Goal: Transaction & Acquisition: Purchase product/service

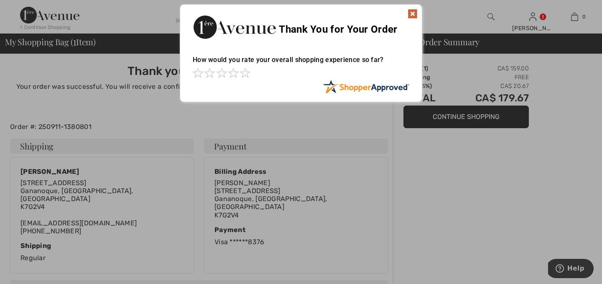
click at [413, 12] on img at bounding box center [413, 14] width 10 height 10
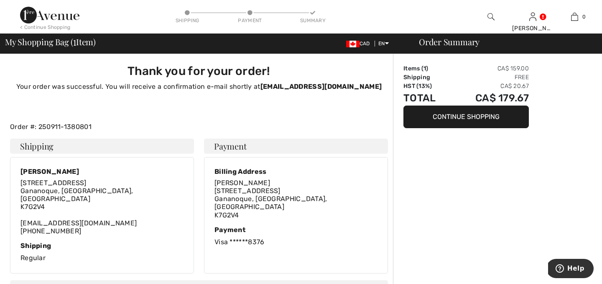
click at [46, 26] on div "< Continue Shopping" at bounding box center [45, 27] width 51 height 8
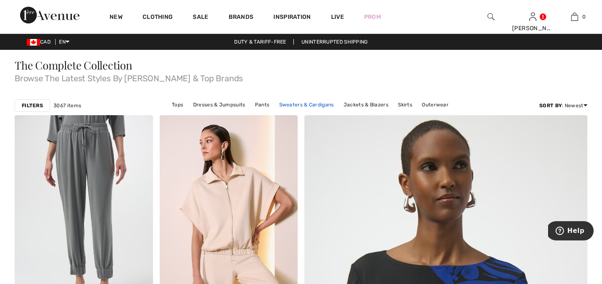
click at [295, 105] on link "Sweaters & Cardigans" at bounding box center [306, 104] width 63 height 11
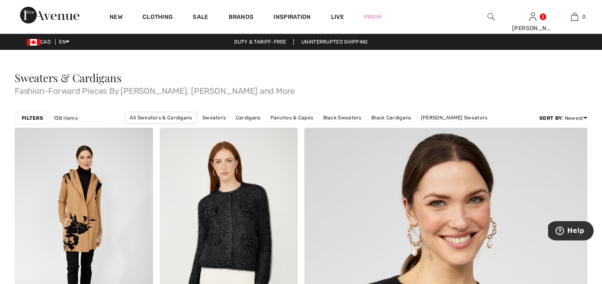
click at [489, 15] on img at bounding box center [491, 17] width 7 height 10
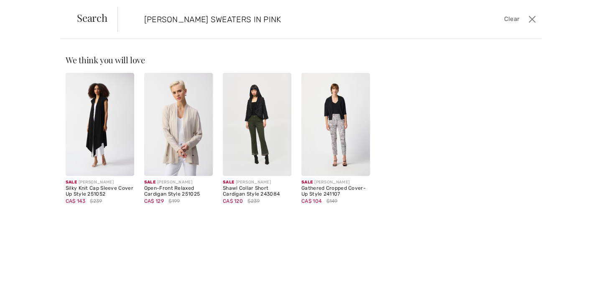
type input "JOSEPH RIBKOFF SWEATERS IN PINK"
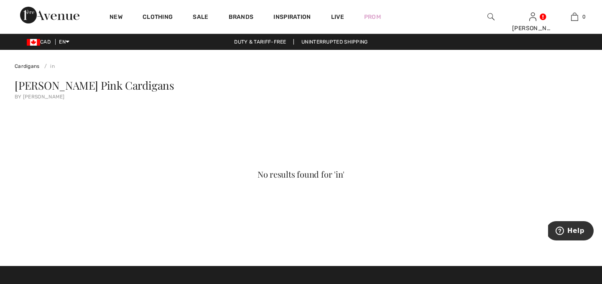
click at [490, 14] on img at bounding box center [491, 17] width 7 height 10
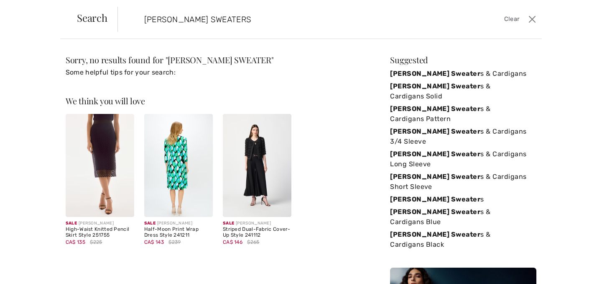
type input "JOSEPH RIBKOFF SWEATERS"
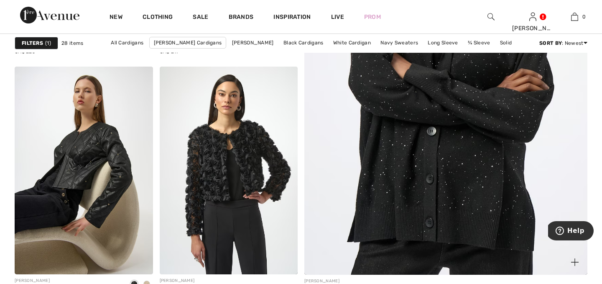
scroll to position [287, 0]
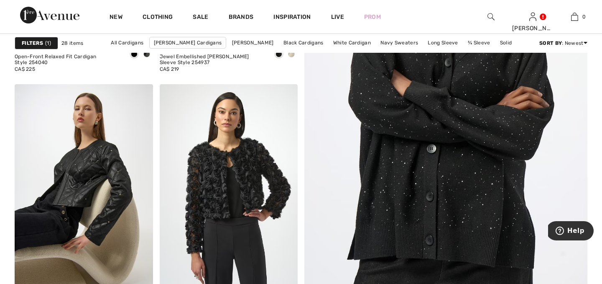
click at [489, 13] on img at bounding box center [491, 17] width 7 height 10
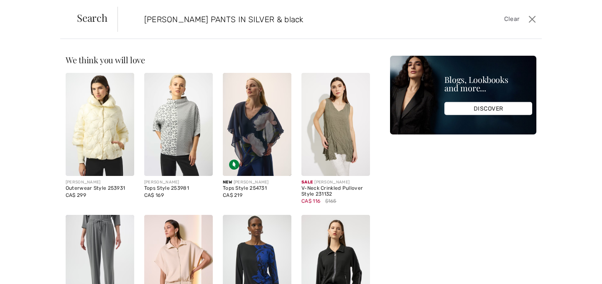
type input "JOSEPH RIBKOFF PANTS IN SILVER & black"
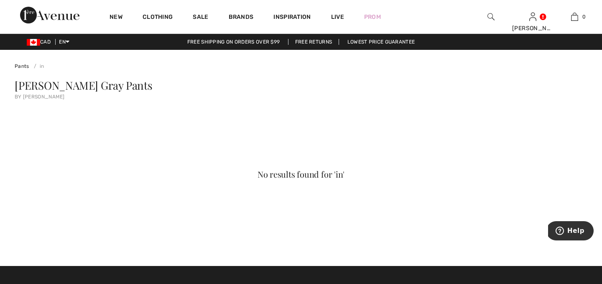
click at [490, 15] on img at bounding box center [491, 17] width 7 height 10
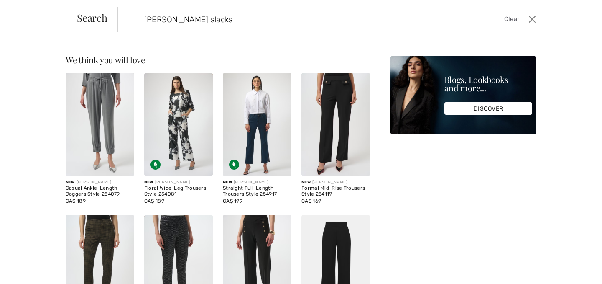
type input "joseph ribkoff slacks"
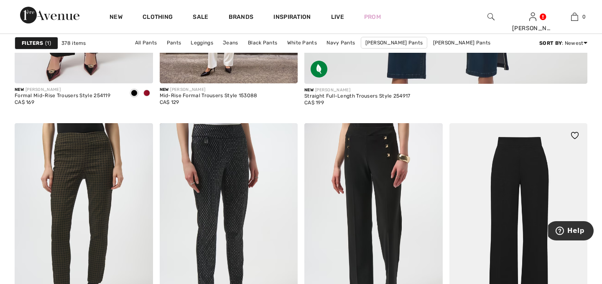
scroll to position [467, 0]
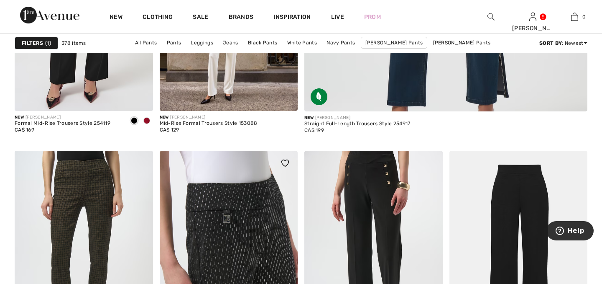
click at [284, 216] on img at bounding box center [229, 255] width 138 height 208
click at [284, 217] on img at bounding box center [229, 255] width 138 height 208
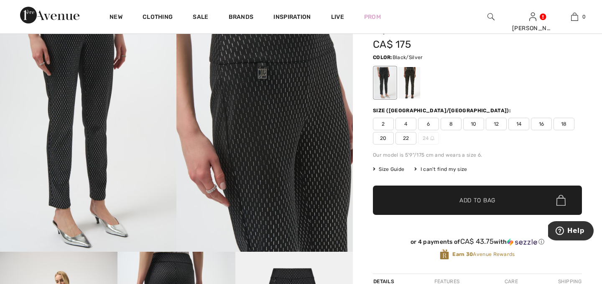
scroll to position [42, 0]
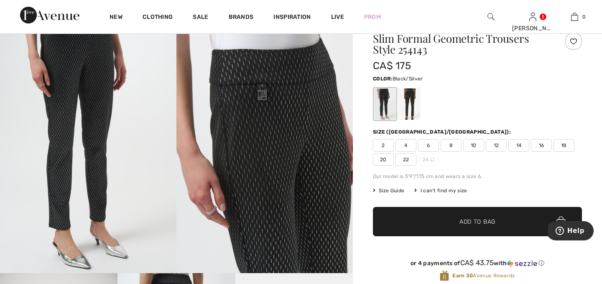
click at [564, 142] on span "18" at bounding box center [564, 145] width 21 height 13
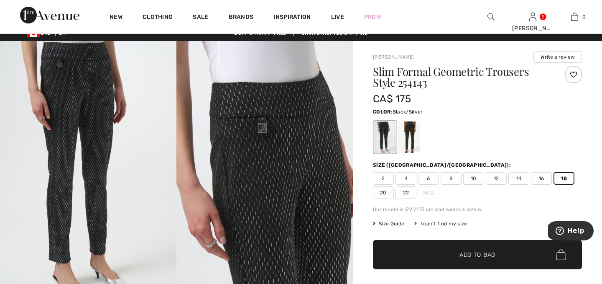
scroll to position [0, 0]
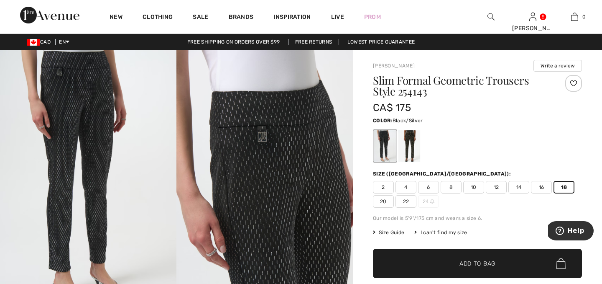
click at [315, 171] on img at bounding box center [265, 182] width 177 height 265
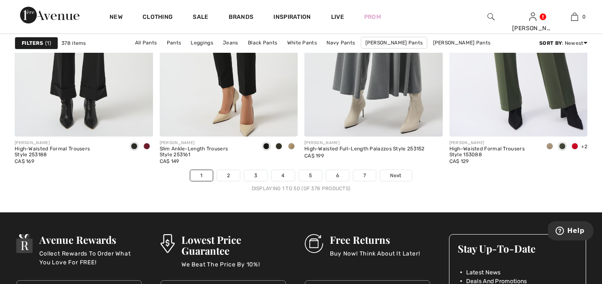
scroll to position [3717, 0]
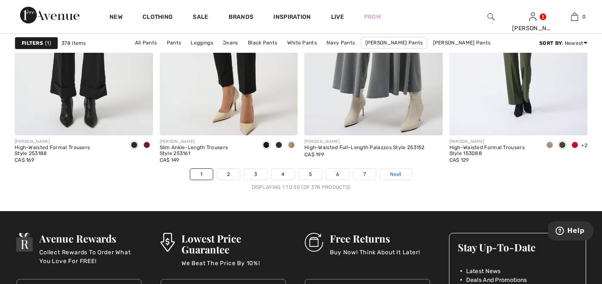
click at [397, 173] on span "Next" at bounding box center [395, 174] width 11 height 8
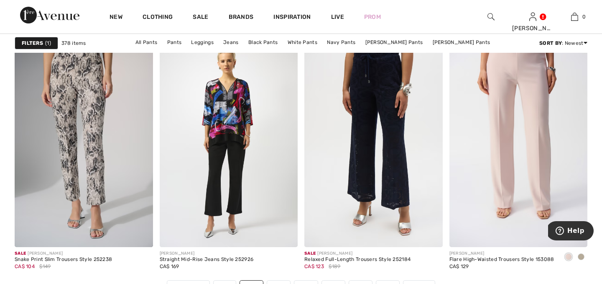
scroll to position [3609, 0]
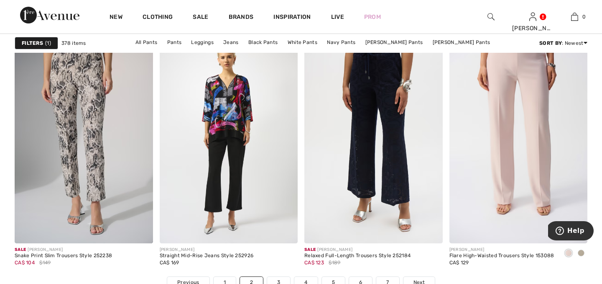
click at [568, 250] on span at bounding box center [569, 252] width 7 height 7
click at [527, 200] on img at bounding box center [519, 140] width 138 height 208
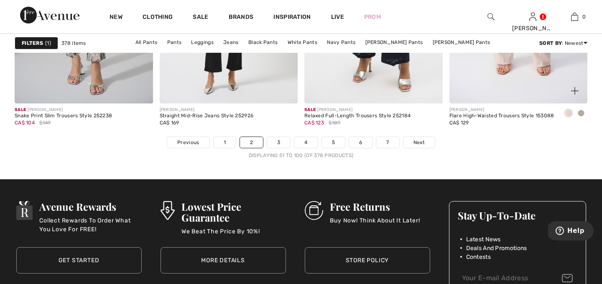
scroll to position [3768, 0]
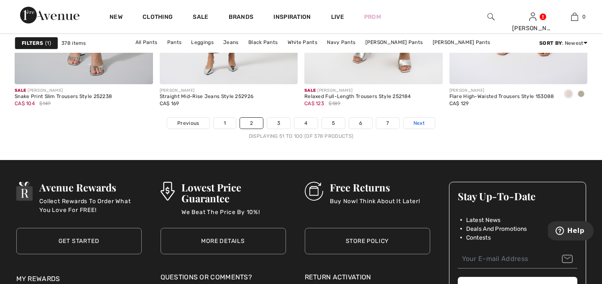
click at [420, 123] on span "Next" at bounding box center [419, 123] width 11 height 8
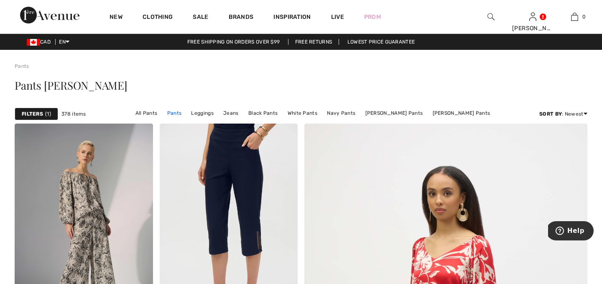
click at [181, 111] on link "Pants" at bounding box center [174, 113] width 23 height 11
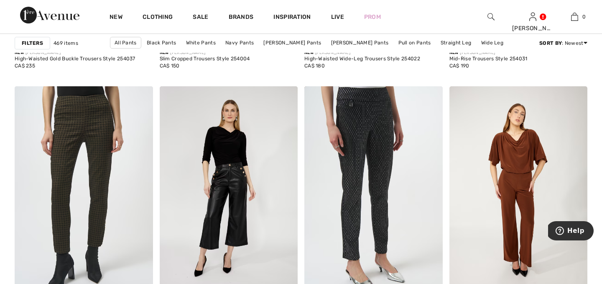
scroll to position [780, 0]
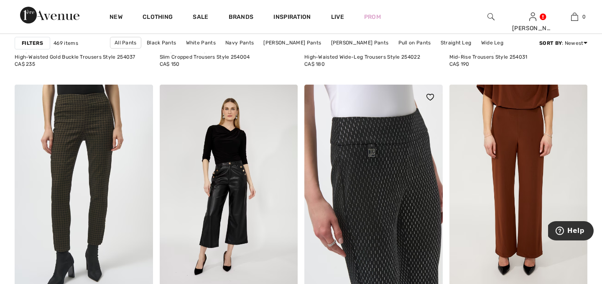
click at [403, 176] on img at bounding box center [374, 189] width 138 height 208
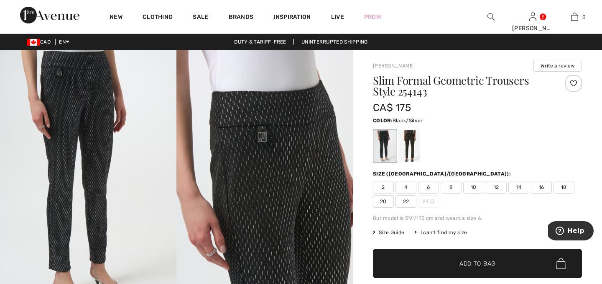
click at [564, 185] on span "18" at bounding box center [564, 187] width 21 height 13
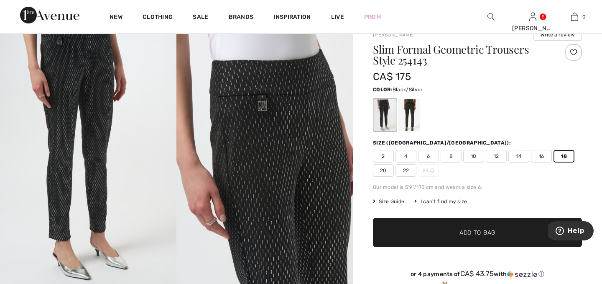
scroll to position [31, 0]
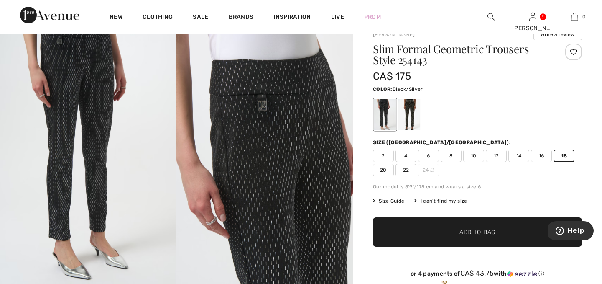
click at [482, 231] on span "Add to Bag" at bounding box center [478, 232] width 36 height 9
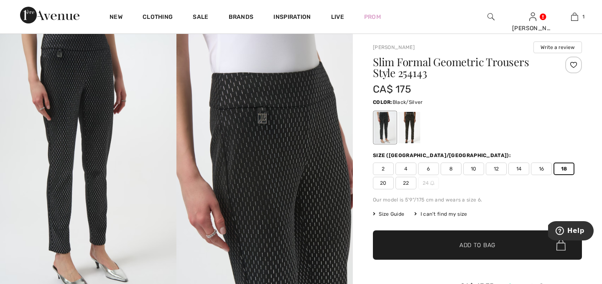
scroll to position [13, 0]
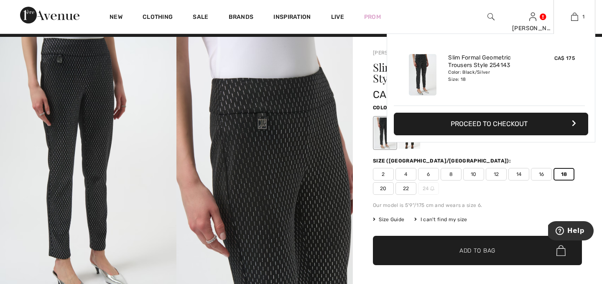
click at [487, 122] on button "Proceed to Checkout" at bounding box center [491, 124] width 195 height 23
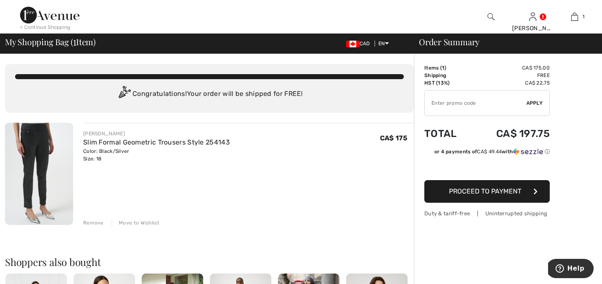
click at [488, 192] on span "Proceed to Payment" at bounding box center [485, 191] width 72 height 8
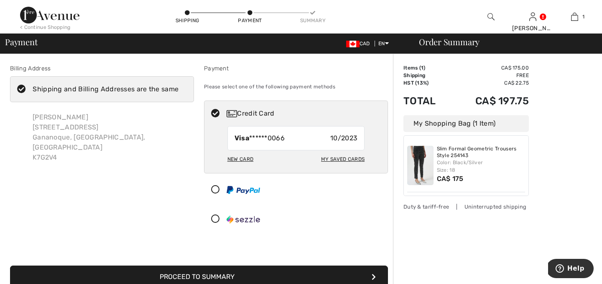
click at [243, 158] on div "New Card" at bounding box center [241, 159] width 26 height 14
radio input "true"
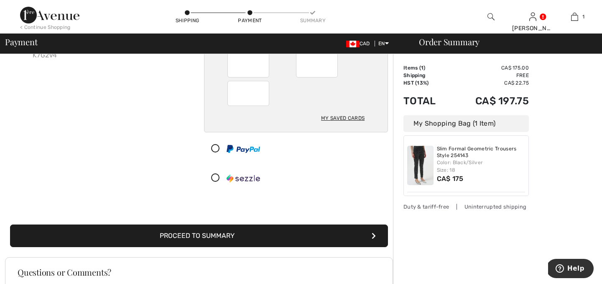
scroll to position [103, 0]
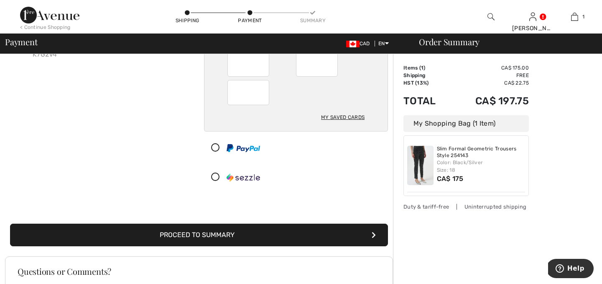
click at [200, 233] on button "Proceed to Summary" at bounding box center [199, 234] width 378 height 23
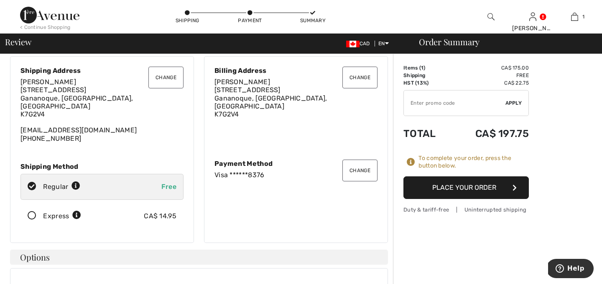
scroll to position [24, 0]
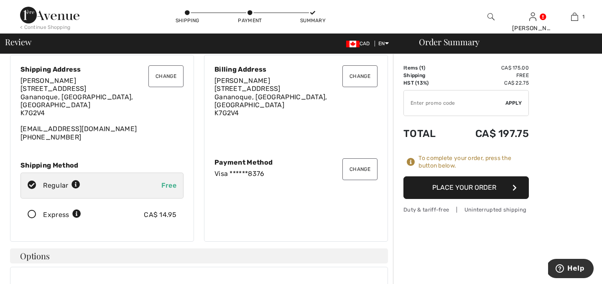
click at [438, 189] on button "Place Your Order" at bounding box center [467, 187] width 126 height 23
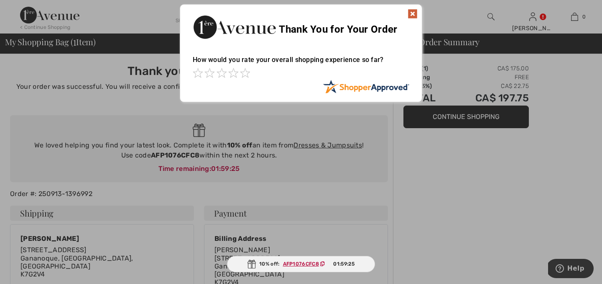
click at [414, 10] on img at bounding box center [413, 14] width 10 height 10
